Goal: Find specific page/section: Find specific page/section

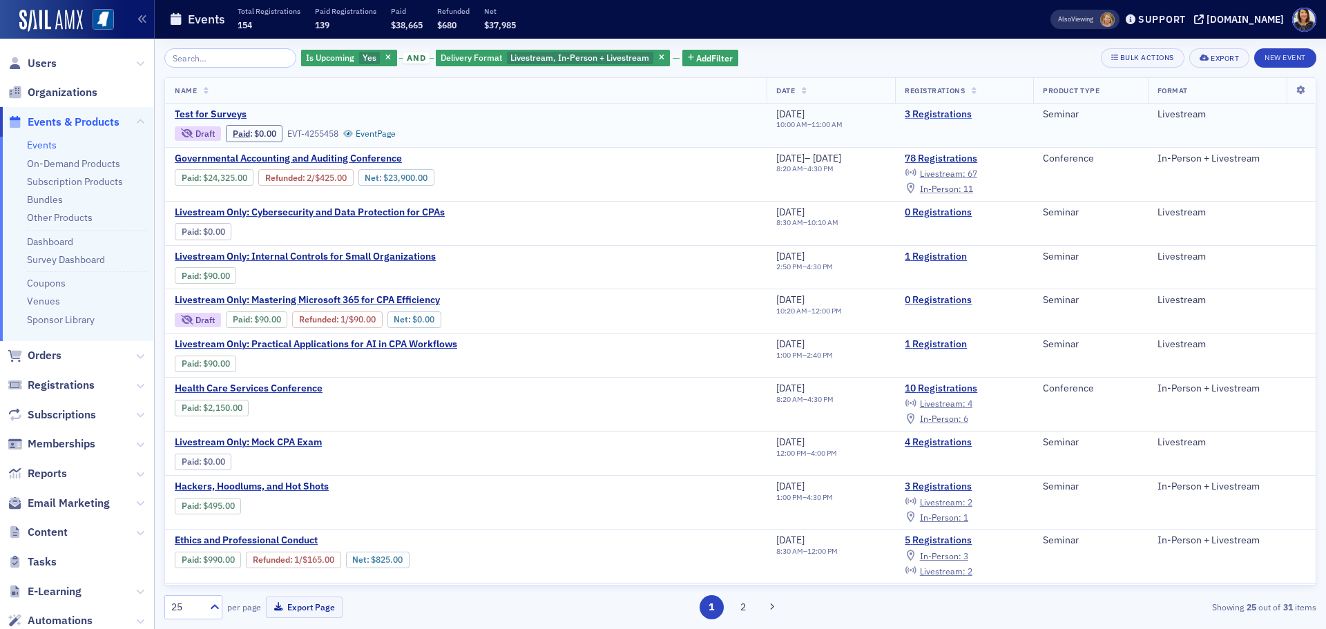
click at [931, 113] on link "3 Registrations" at bounding box center [963, 114] width 119 height 12
click at [46, 66] on span "Users" at bounding box center [42, 63] width 29 height 15
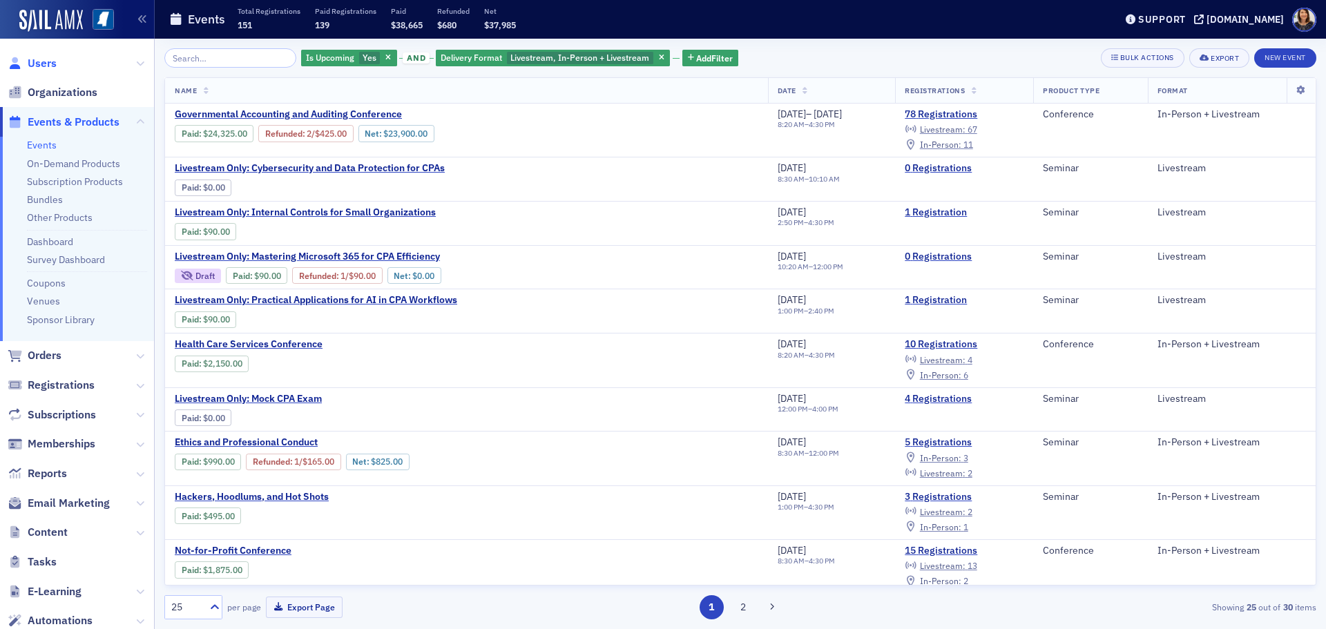
click at [36, 64] on span "Users" at bounding box center [42, 63] width 29 height 15
